Goal: Information Seeking & Learning: Understand process/instructions

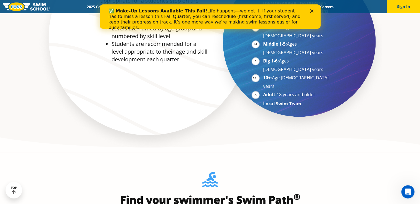
scroll to position [442, 0]
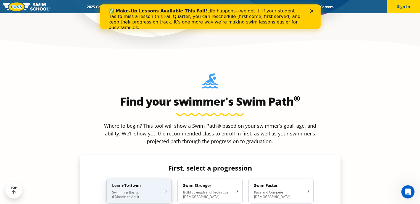
click at [114, 178] on div "Learn-To-Swim Swimming Basics 6 Months to Adult" at bounding box center [138, 190] width 65 height 25
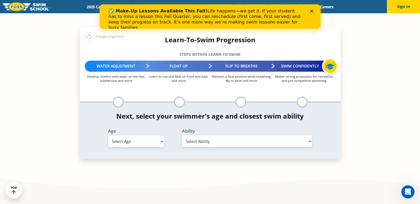
scroll to position [580, 0]
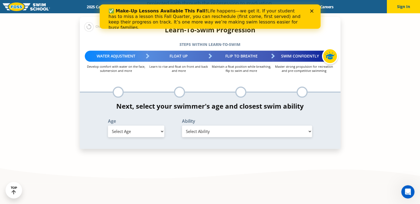
click at [164, 125] on select "Select Age [DEMOGRAPHIC_DATA] months - 1 year 1 year 2 years 3 years 4 years 5 …" at bounding box center [136, 131] width 56 height 12
select select "2-years"
click at [108, 125] on select "Select Age [DEMOGRAPHIC_DATA] months - 1 year 1 year 2 years 3 years 4 years 5 …" at bounding box center [136, 131] width 56 height 12
click at [244, 125] on select "Select Ability First in-water experience Comfortable with water poured over the…" at bounding box center [247, 131] width 130 height 12
select select "2-years-comfortable-with-water-poured-over-face-eyes-and-ears-and-with-ears-in-…"
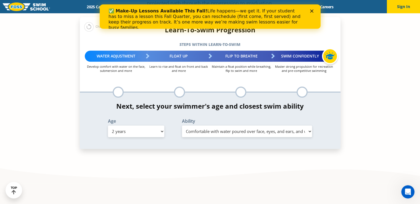
click at [182, 125] on select "Select Ability First in-water experience Comfortable with water poured over the…" at bounding box center [247, 131] width 130 height 12
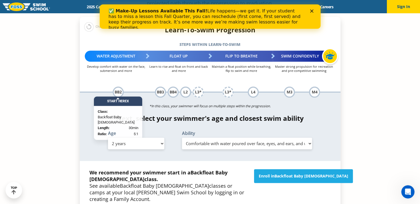
scroll to position [635, 0]
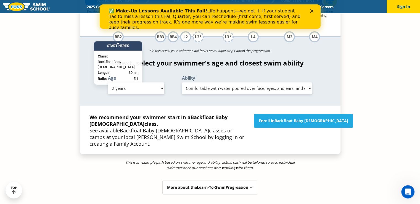
click at [159, 82] on select "Select Age [DEMOGRAPHIC_DATA] months - 1 year 1 year 2 years 3 years 4 years 5 …" at bounding box center [136, 88] width 56 height 12
select select "3-years"
click at [108, 82] on select "Select Age [DEMOGRAPHIC_DATA] months - 1 year 1 year 2 years 3 years 4 years 5 …" at bounding box center [136, 88] width 56 height 12
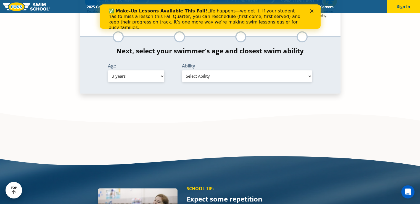
click at [272, 70] on select "Select Ability First in-water experience When in the water, reliant on a life j…" at bounding box center [247, 76] width 130 height 12
select select "3-years-swims-5-feet-with-face-in-the-water-unassisted-by-a-person-or-floatie"
click at [182, 70] on select "Select Ability First in-water experience When in the water, reliant on a life j…" at bounding box center [247, 76] width 130 height 12
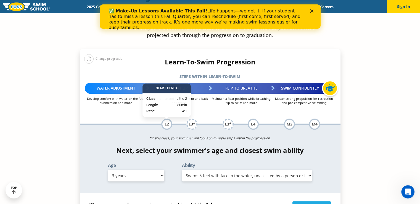
scroll to position [537, 0]
